Goal: Transaction & Acquisition: Purchase product/service

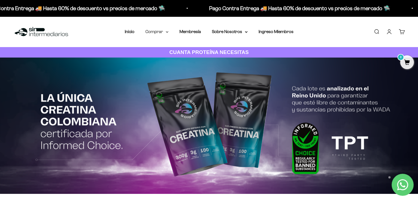
click at [163, 32] on summary "Comprar" at bounding box center [156, 31] width 23 height 7
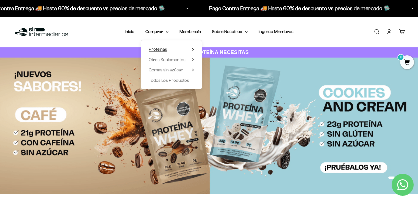
click at [194, 50] on icon at bounding box center [193, 49] width 2 height 3
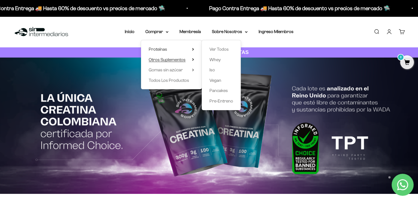
click at [178, 61] on span "Otros Suplementos" at bounding box center [167, 59] width 37 height 5
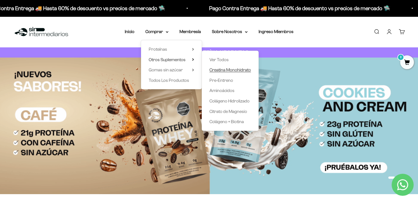
click at [234, 71] on span "Creatina Monohidrato" at bounding box center [230, 69] width 42 height 5
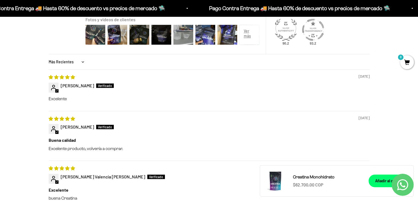
scroll to position [495, 0]
